Goal: Navigation & Orientation: Go to known website

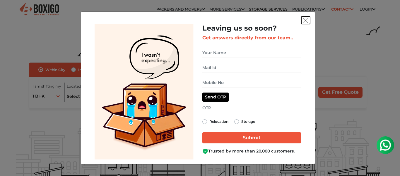
click at [306, 21] on img "get free quote dialog" at bounding box center [305, 20] width 5 height 5
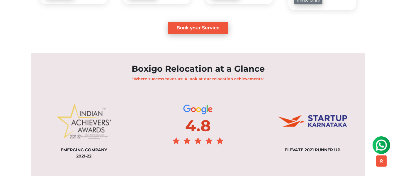
scroll to position [449, 0]
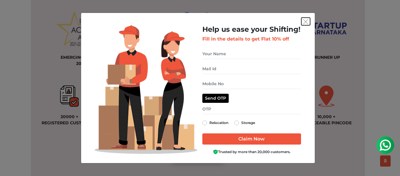
click at [304, 20] on img "get free quote dialog" at bounding box center [305, 21] width 5 height 5
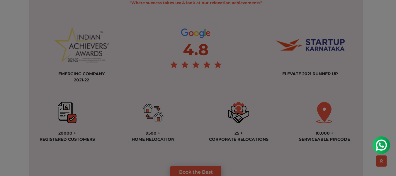
scroll to position [437, 0]
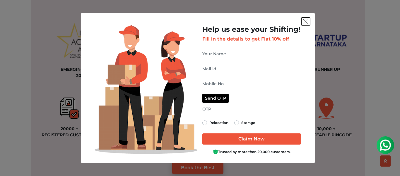
click at [306, 23] on img "get free quote dialog" at bounding box center [305, 21] width 5 height 5
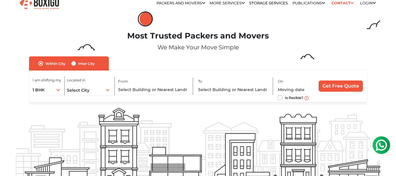
scroll to position [0, 0]
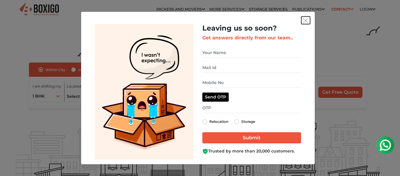
click at [304, 23] on button "get free quote dialog" at bounding box center [306, 20] width 9 height 8
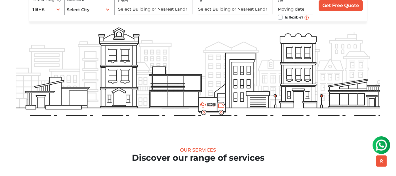
scroll to position [103, 0]
